Goal: Information Seeking & Learning: Learn about a topic

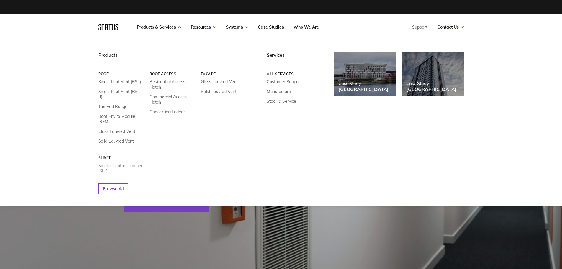
click at [124, 163] on link "Smoke Control Damper (SLD)" at bounding box center [121, 168] width 47 height 11
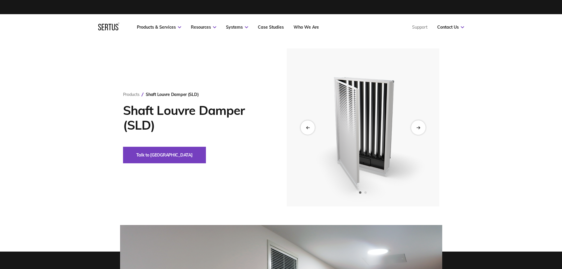
click at [413, 130] on div "Next slide" at bounding box center [418, 127] width 14 height 14
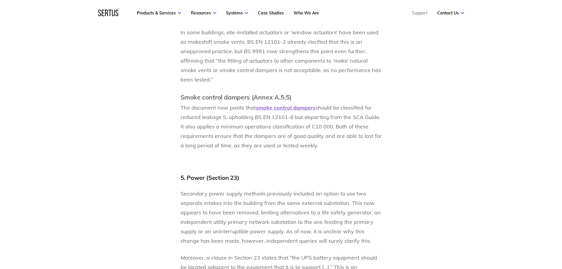
scroll to position [1594, 0]
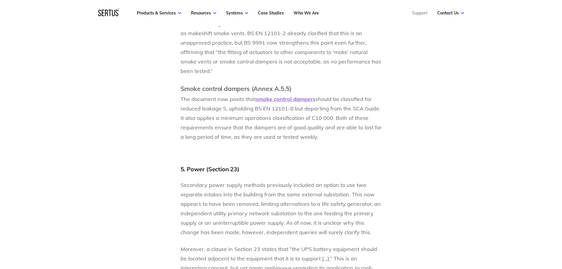
click at [291, 96] on span "smoke control dampers" at bounding box center [286, 99] width 60 height 7
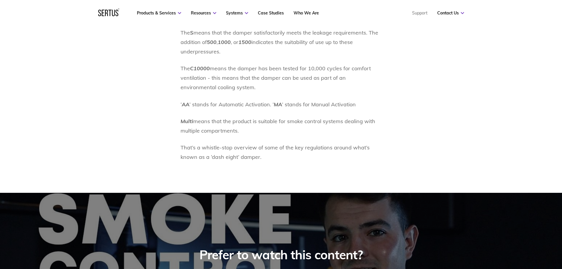
scroll to position [1211, 0]
